Goal: Task Accomplishment & Management: Use online tool/utility

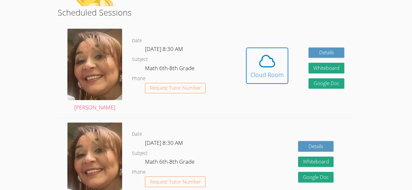
scroll to position [165, 0]
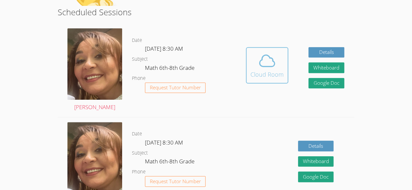
click at [249, 69] on button "Cloud Room" at bounding box center [267, 65] width 42 height 36
click at [271, 56] on icon at bounding box center [267, 61] width 18 height 18
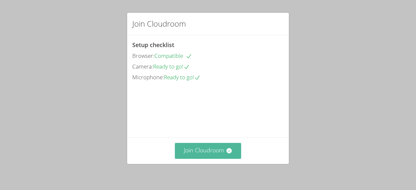
click at [194, 155] on button "Join Cloudroom" at bounding box center [208, 151] width 67 height 16
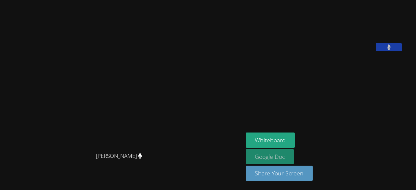
click at [246, 155] on link "Google Doc" at bounding box center [270, 156] width 48 height 15
click at [400, 62] on div "Michelle Rodriguez Michelle Rodriguez Kender Miranda Temaj Whiteboard Google Do…" at bounding box center [208, 95] width 416 height 190
click at [403, 102] on div "Michelle Rodriguez Michelle Rodriguez Kender Miranda Temaj Whiteboard Google Do…" at bounding box center [208, 95] width 416 height 190
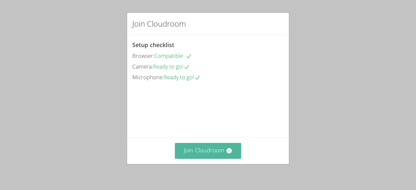
click at [186, 149] on button "Join Cloudroom" at bounding box center [208, 151] width 67 height 16
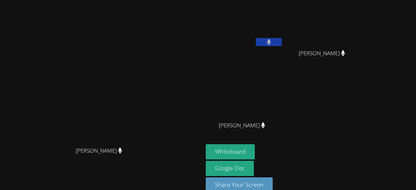
click at [279, 143] on div "Brayan Juan Mendez" at bounding box center [244, 131] width 77 height 26
click at [255, 151] on button "Whiteboard" at bounding box center [230, 151] width 49 height 15
click at [282, 38] on button at bounding box center [269, 42] width 26 height 8
click at [141, 56] on video at bounding box center [102, 88] width 98 height 112
click at [282, 43] on button at bounding box center [269, 42] width 26 height 8
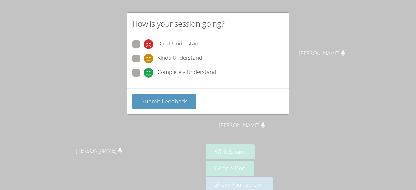
click at [160, 80] on div "Don't Understand Kinda Understand Completely Understand" at bounding box center [208, 61] width 162 height 53
click at [157, 73] on span "Completely Understand" at bounding box center [186, 73] width 59 height 10
click at [149, 73] on input "Completely Understand" at bounding box center [147, 72] width 6 height 6
radio input "true"
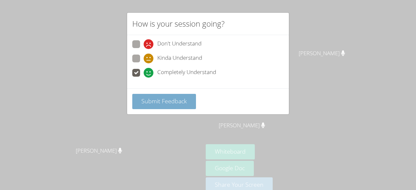
click at [183, 100] on span "Submit Feedback" at bounding box center [165, 101] width 46 height 8
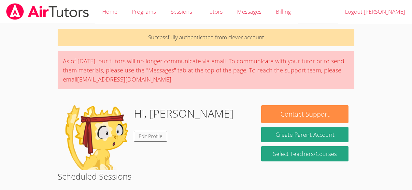
scroll to position [165, 0]
